Goal: Entertainment & Leisure: Consume media (video, audio)

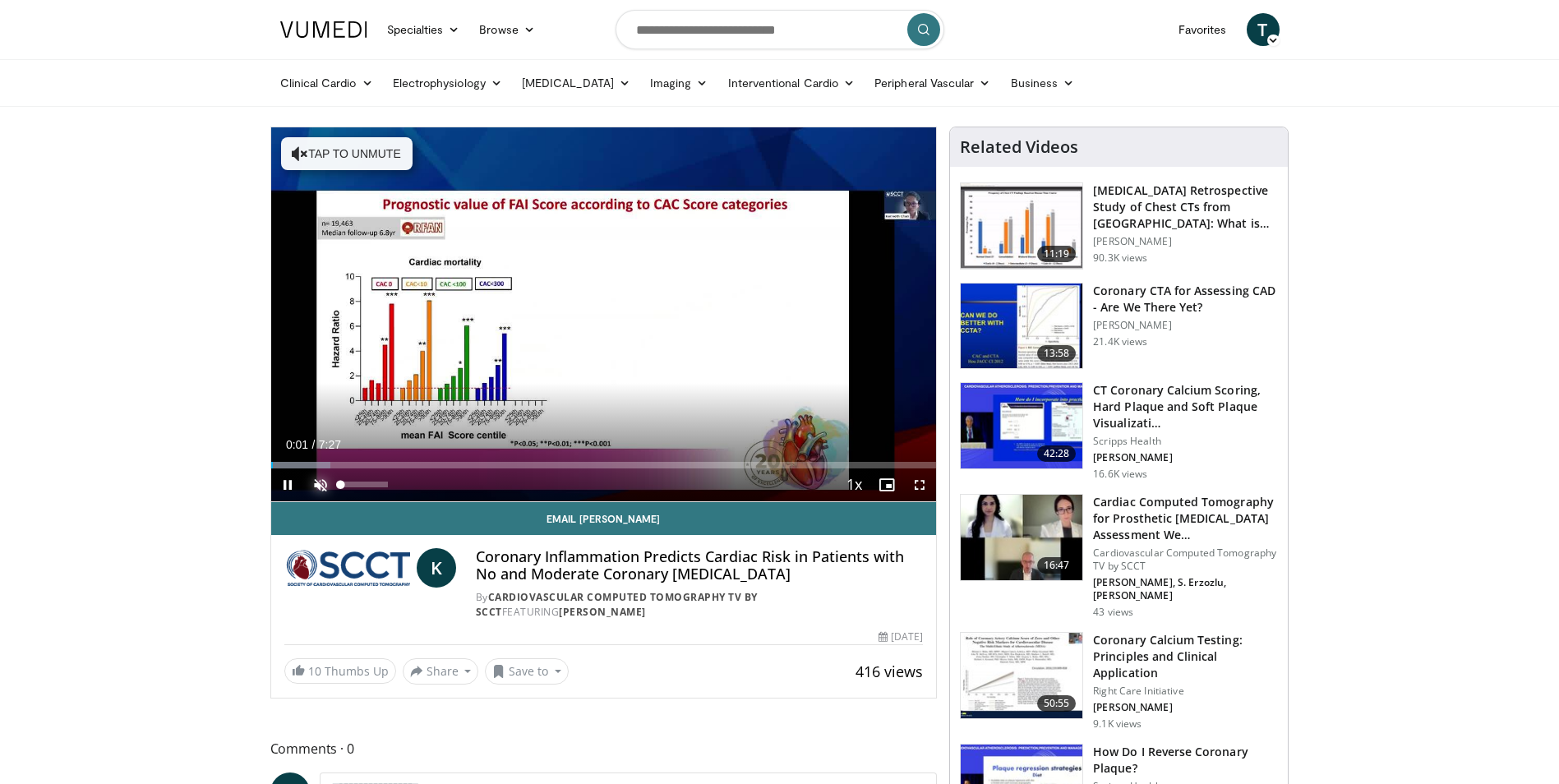
click at [319, 484] on span "Video Player" at bounding box center [320, 485] width 33 height 33
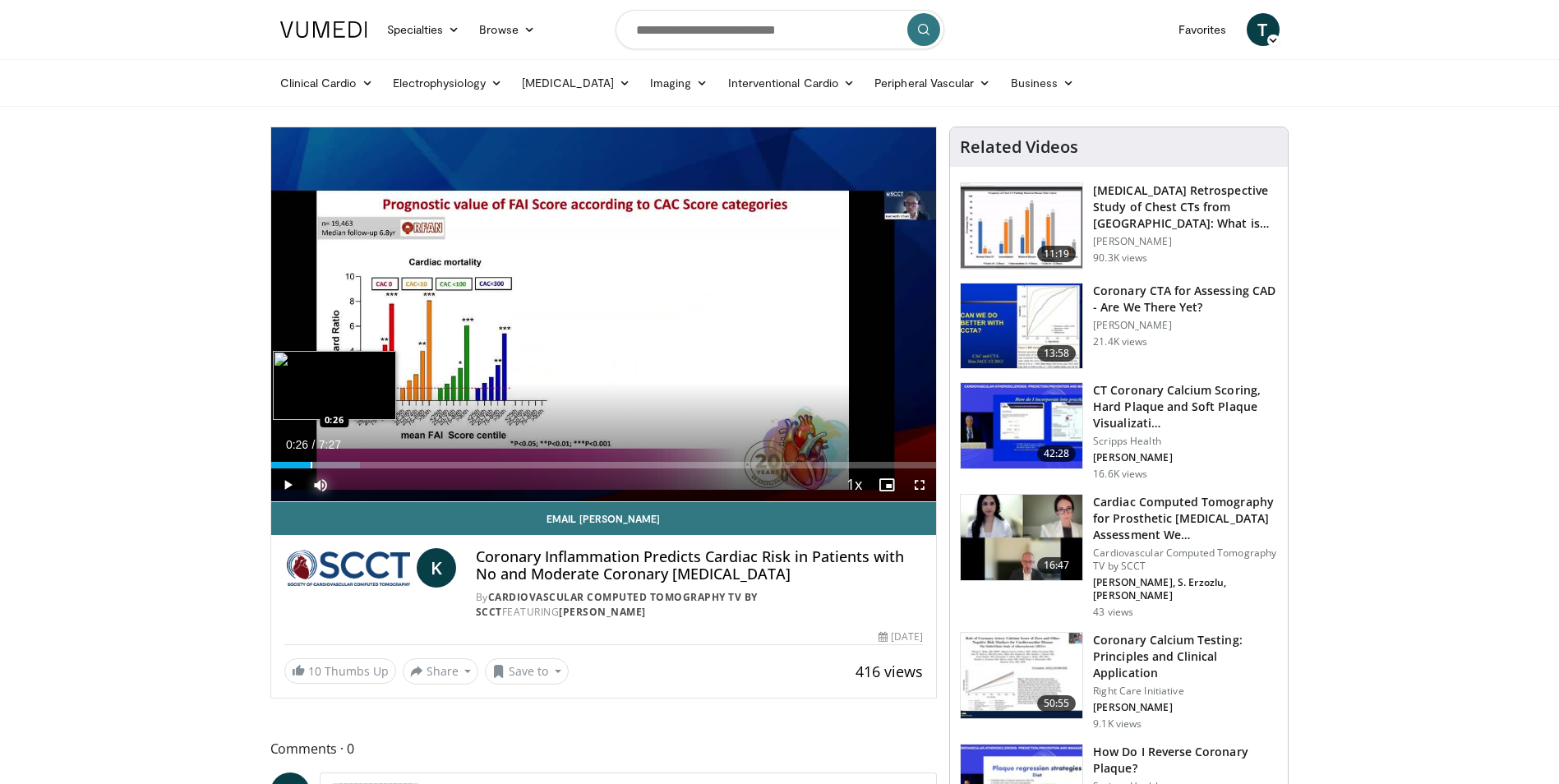
click at [311, 463] on div "Progress Bar" at bounding box center [312, 465] width 2 height 6
click at [353, 466] on div "Progress Bar" at bounding box center [354, 465] width 2 height 6
click at [364, 467] on video-js "**********" at bounding box center [604, 315] width 666 height 375
click at [377, 464] on div "Progress Bar" at bounding box center [377, 465] width 2 height 6
click at [397, 465] on div "Progress Bar" at bounding box center [397, 465] width 2 height 6
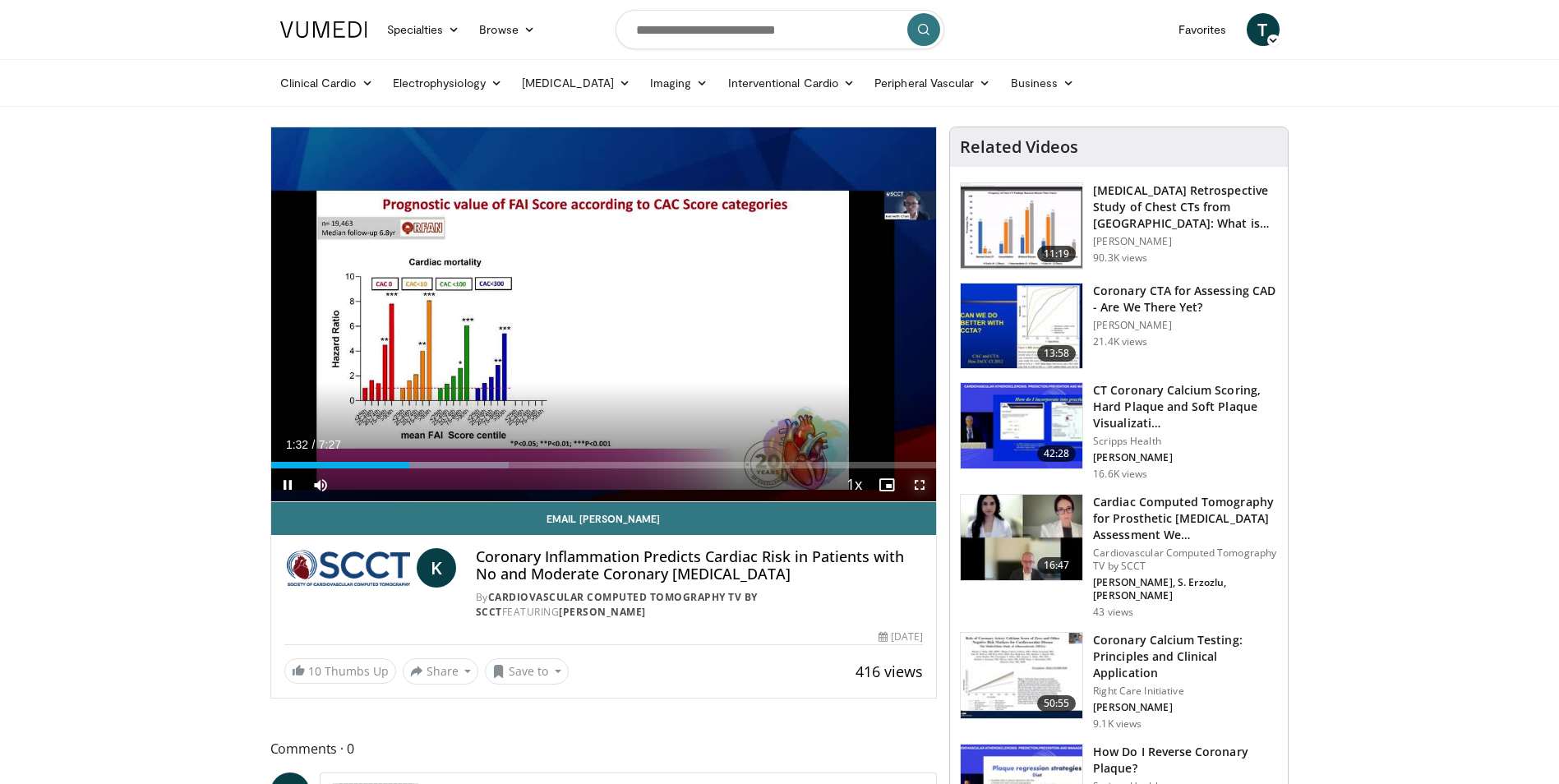
click at [916, 482] on span "Video Player" at bounding box center [920, 485] width 33 height 33
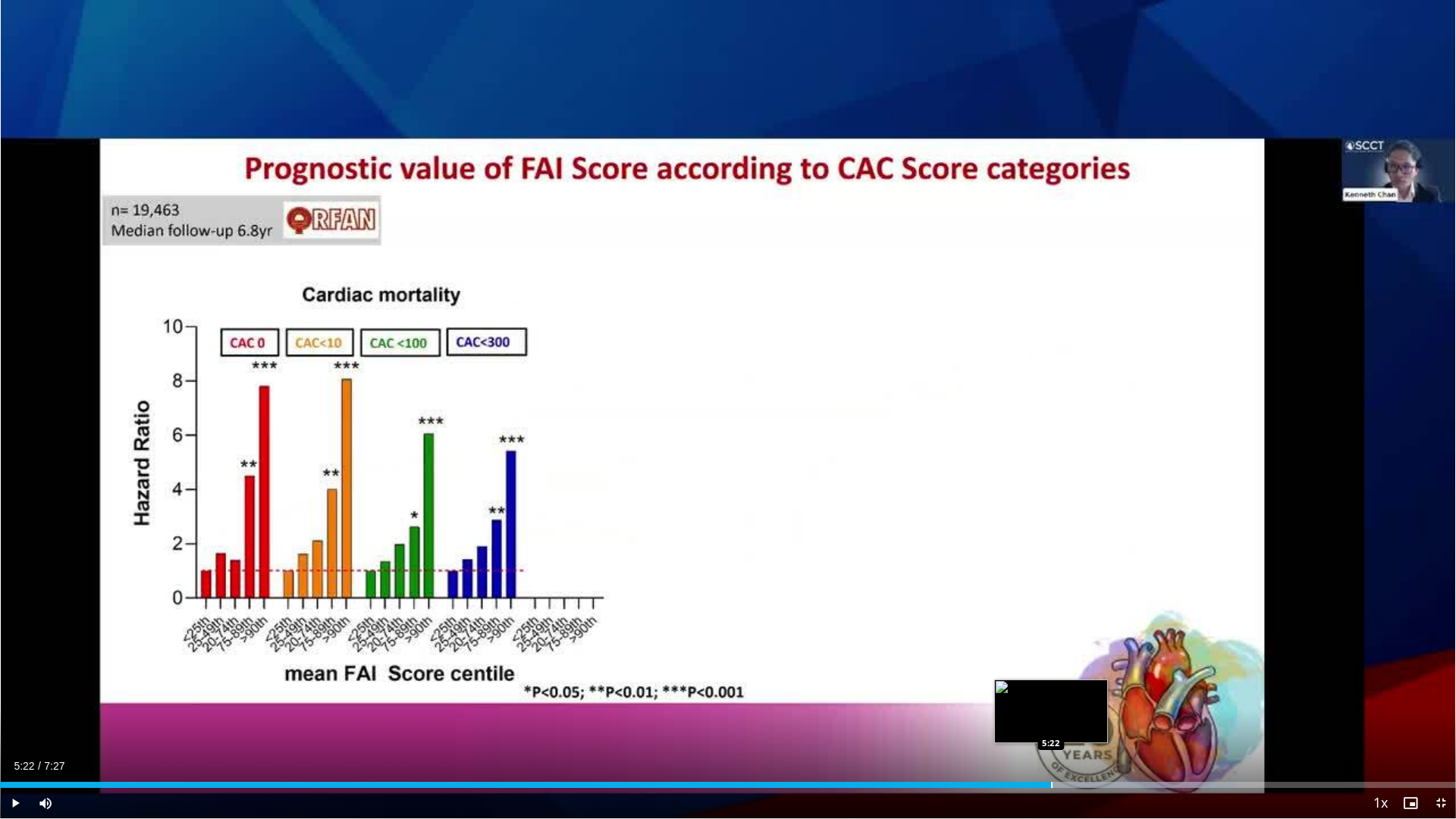
click at [1051, 722] on div "Progress Bar" at bounding box center [1052, 785] width 2 height 6
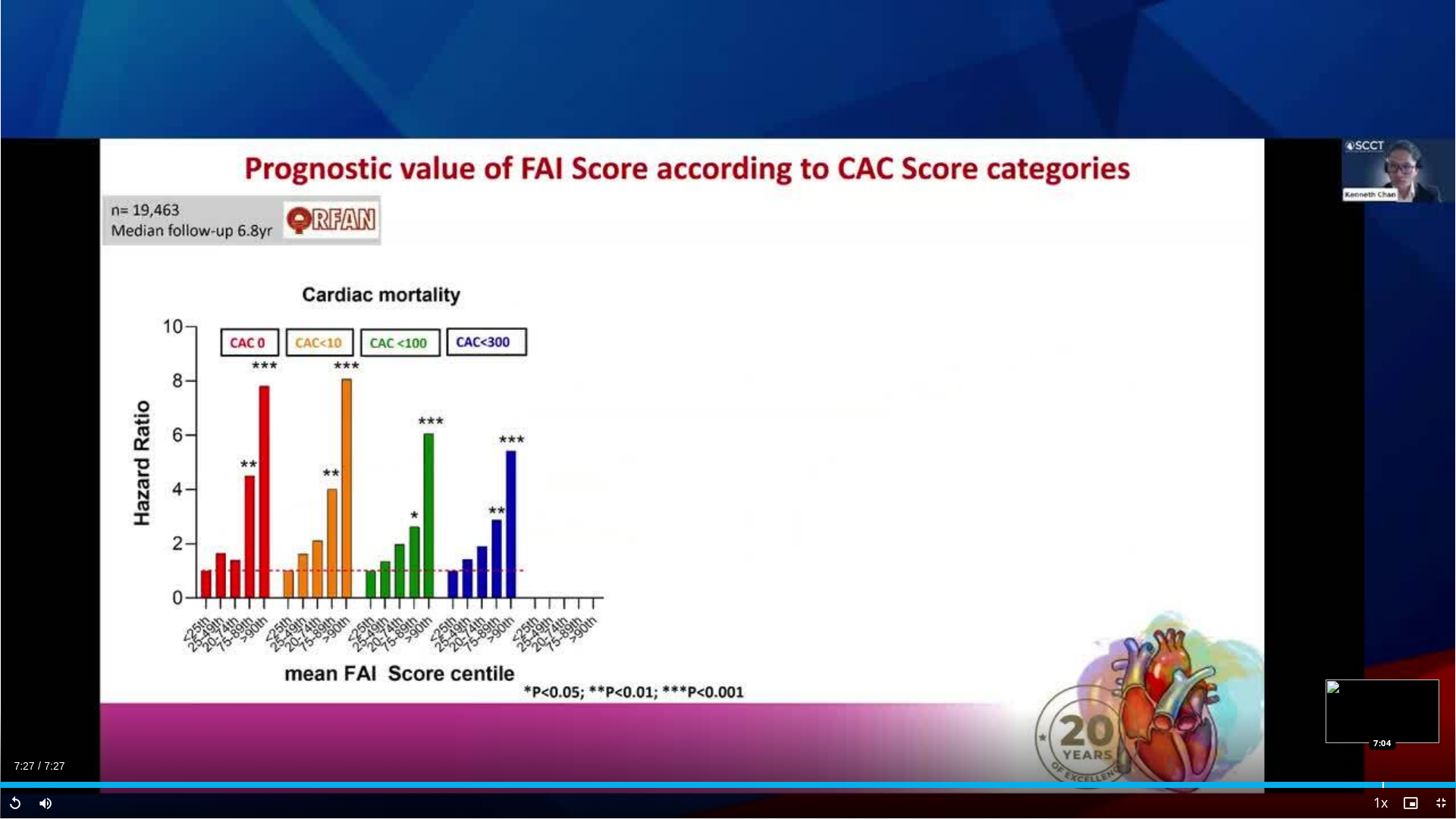
click at [1382, 722] on div "Progress Bar" at bounding box center [1383, 785] width 2 height 6
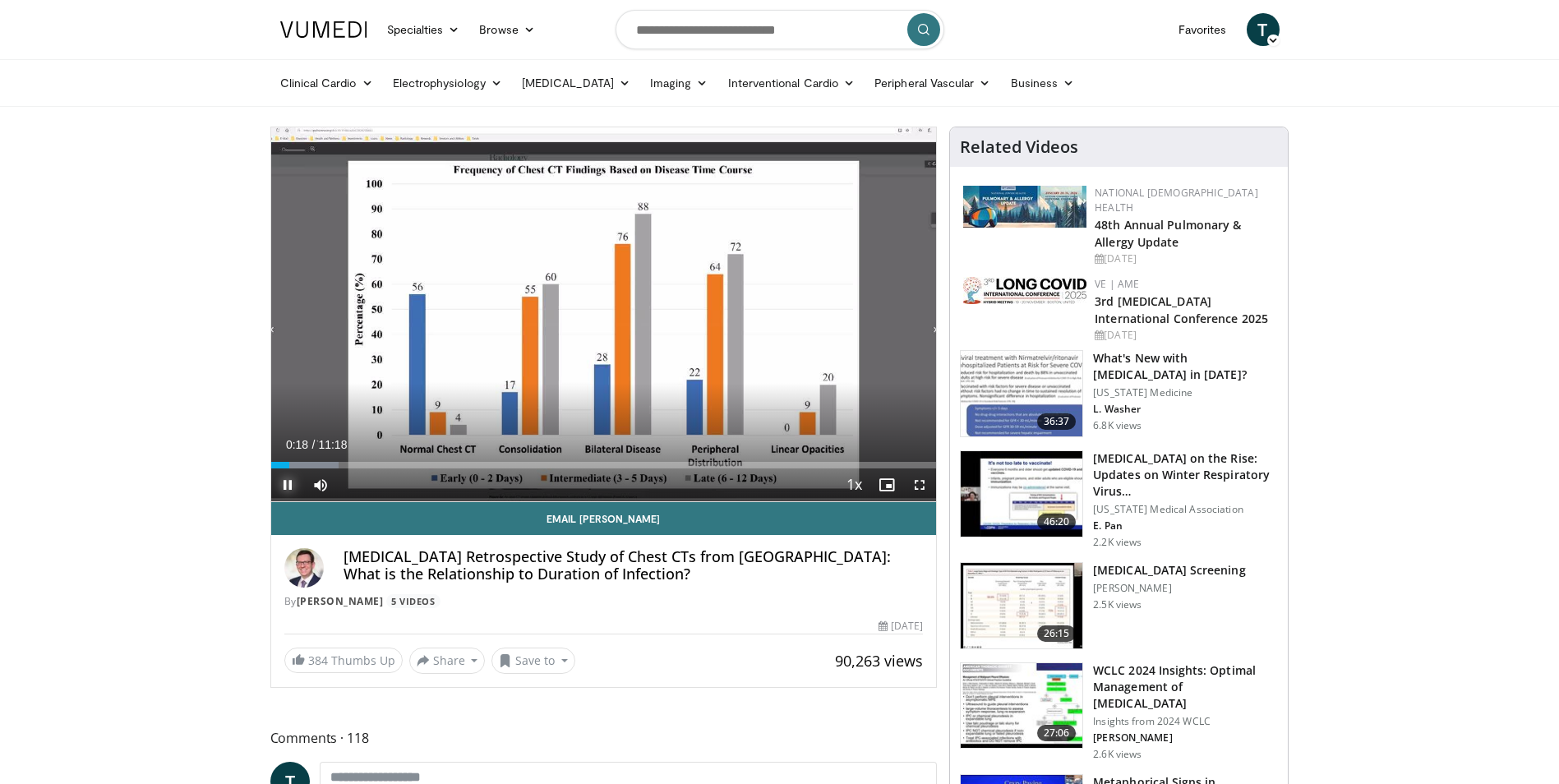
click at [282, 478] on span "Video Player" at bounding box center [287, 485] width 33 height 33
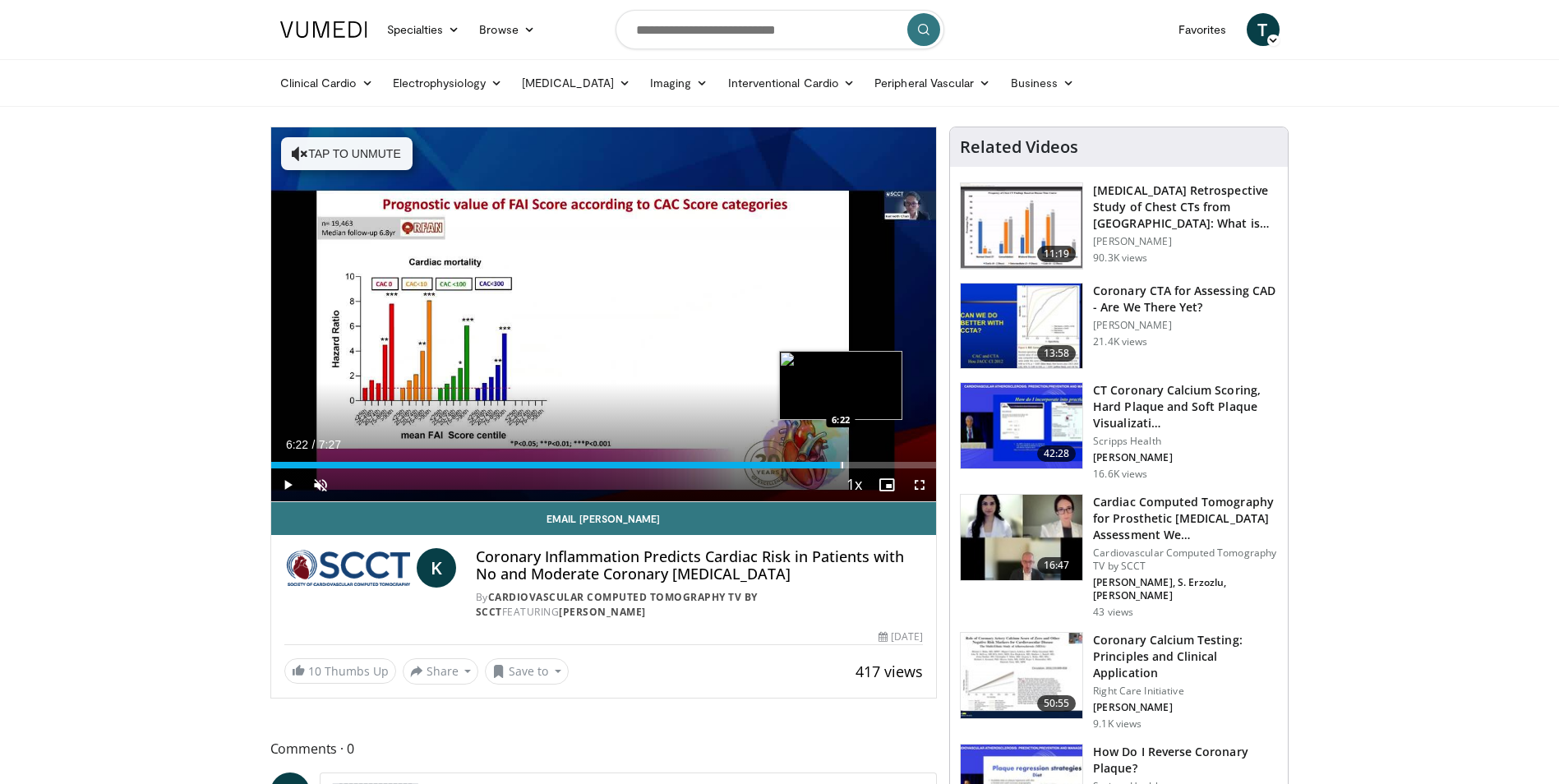
click at [841, 464] on div "Progress Bar" at bounding box center [842, 465] width 2 height 6
click at [912, 465] on div "Progress Bar" at bounding box center [886, 465] width 99 height 6
click at [911, 462] on div "Progress Bar" at bounding box center [912, 465] width 2 height 6
